Goal: Information Seeking & Learning: Compare options

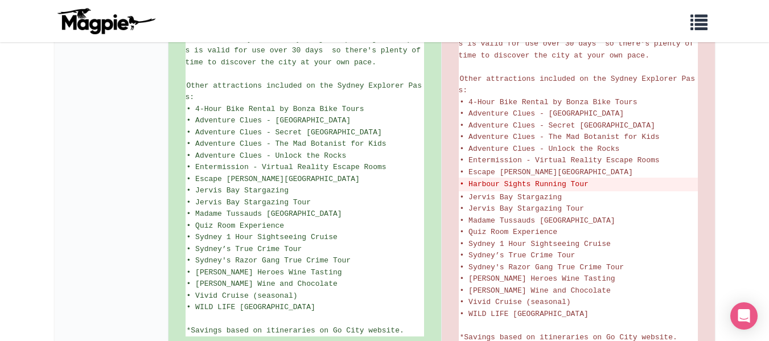
scroll to position [751, 0]
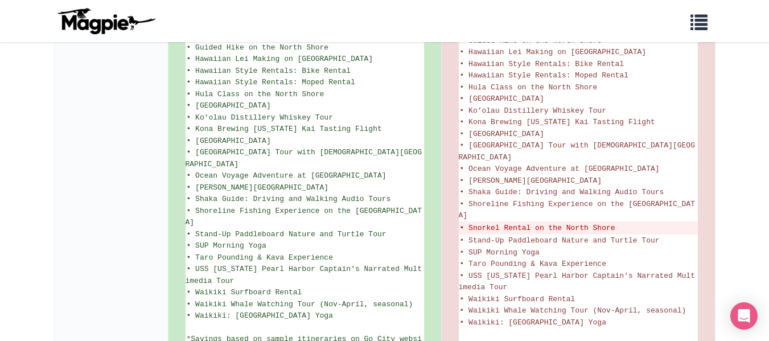
scroll to position [788, 0]
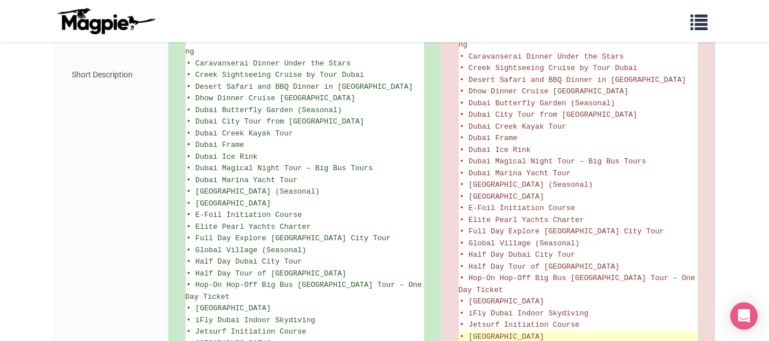
scroll to position [821, 0]
